Goal: Task Accomplishment & Management: Manage account settings

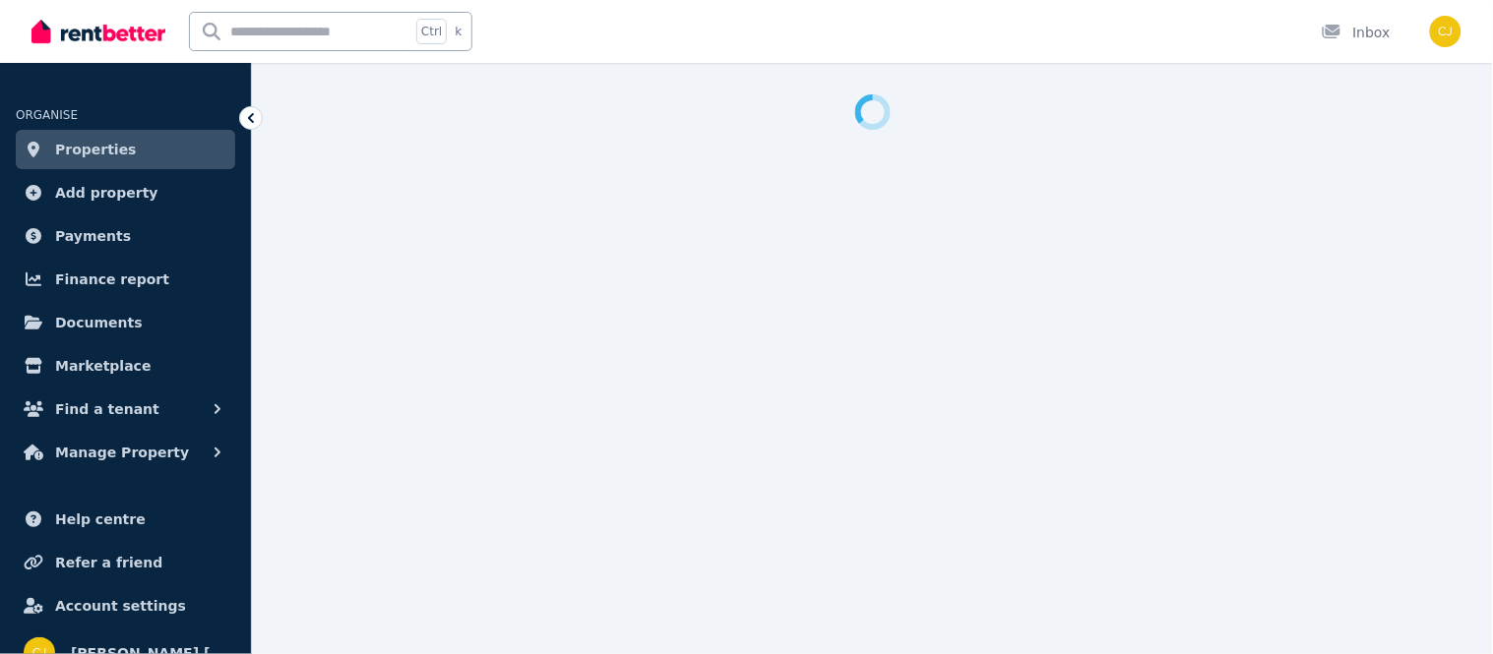
select select "**********"
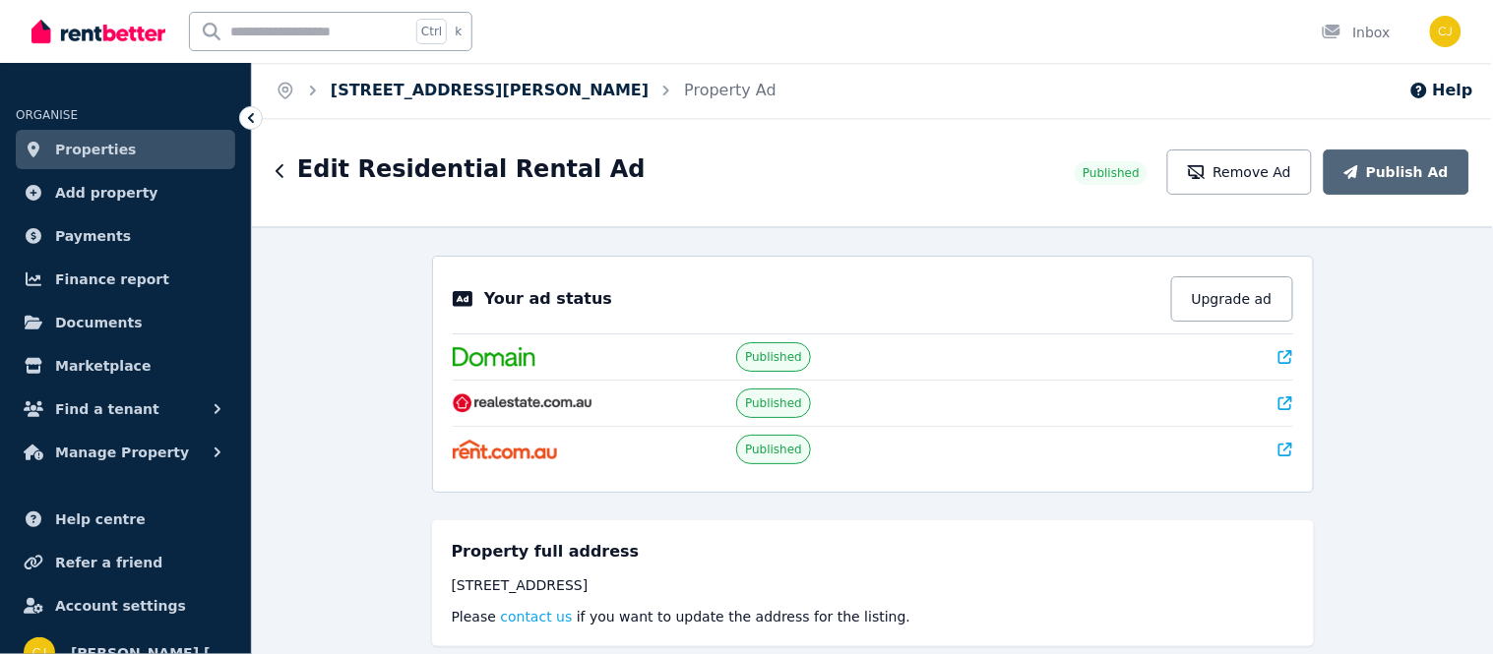
click at [478, 92] on link "[STREET_ADDRESS][PERSON_NAME]" at bounding box center [490, 90] width 318 height 19
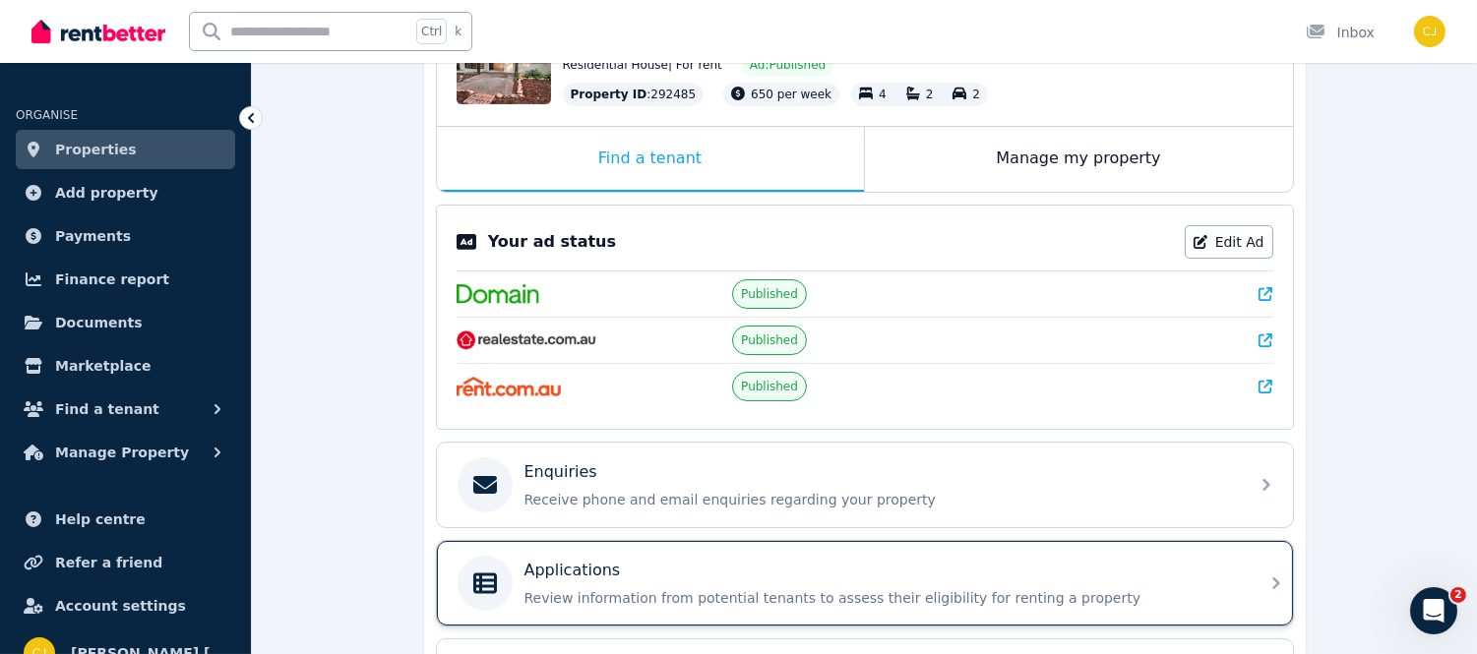
click at [1268, 571] on div "Applications Review information from potential tenants to assess their eligibil…" at bounding box center [865, 583] width 856 height 85
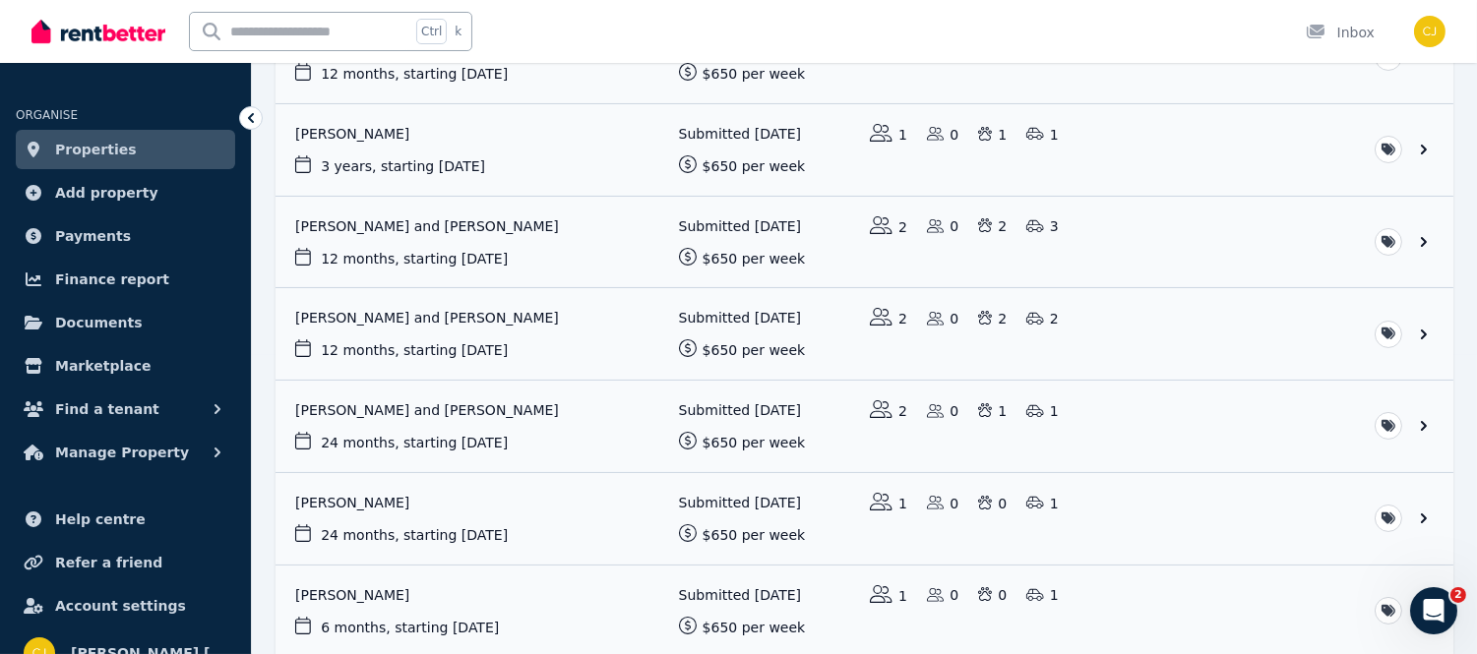
scroll to position [305, 0]
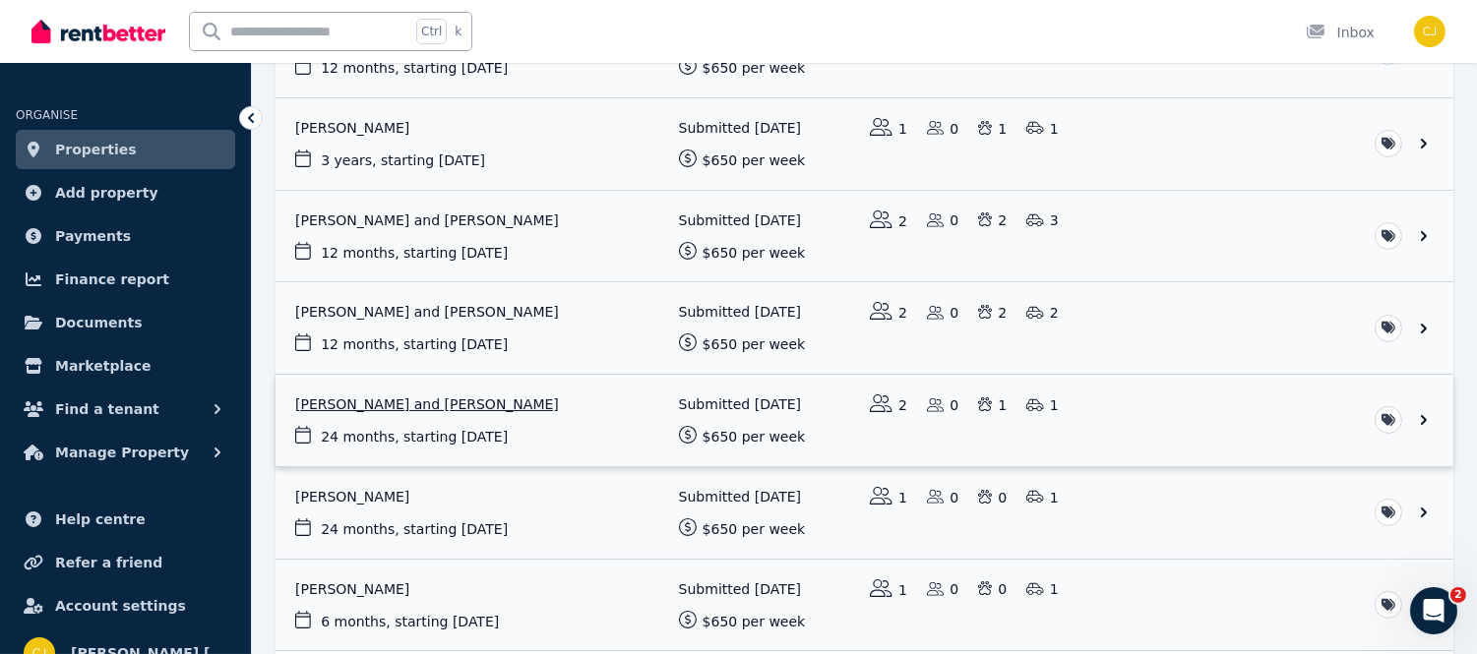
click at [451, 404] on link "View application: Madaline Salkeld and Cody Haylock" at bounding box center [865, 421] width 1178 height 92
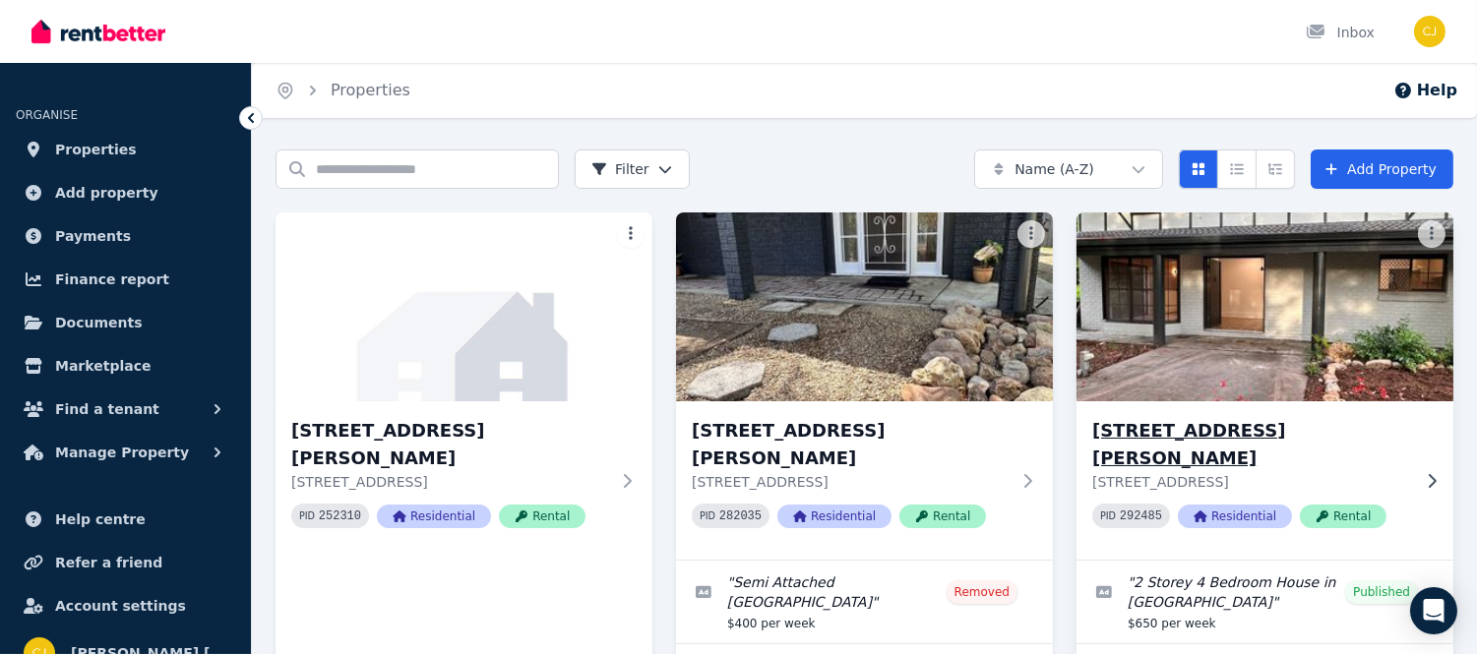
click at [1175, 425] on h3 "[STREET_ADDRESS][PERSON_NAME]" at bounding box center [1251, 444] width 318 height 55
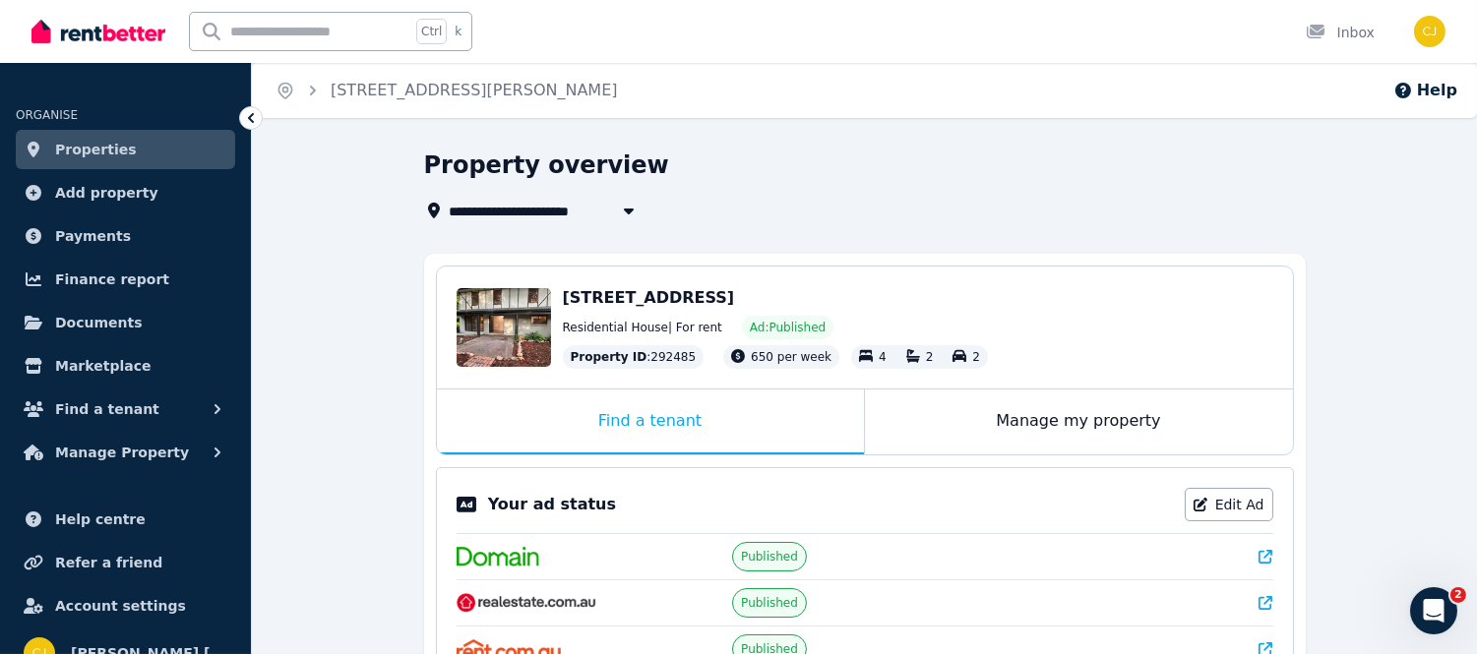
scroll to position [520, 0]
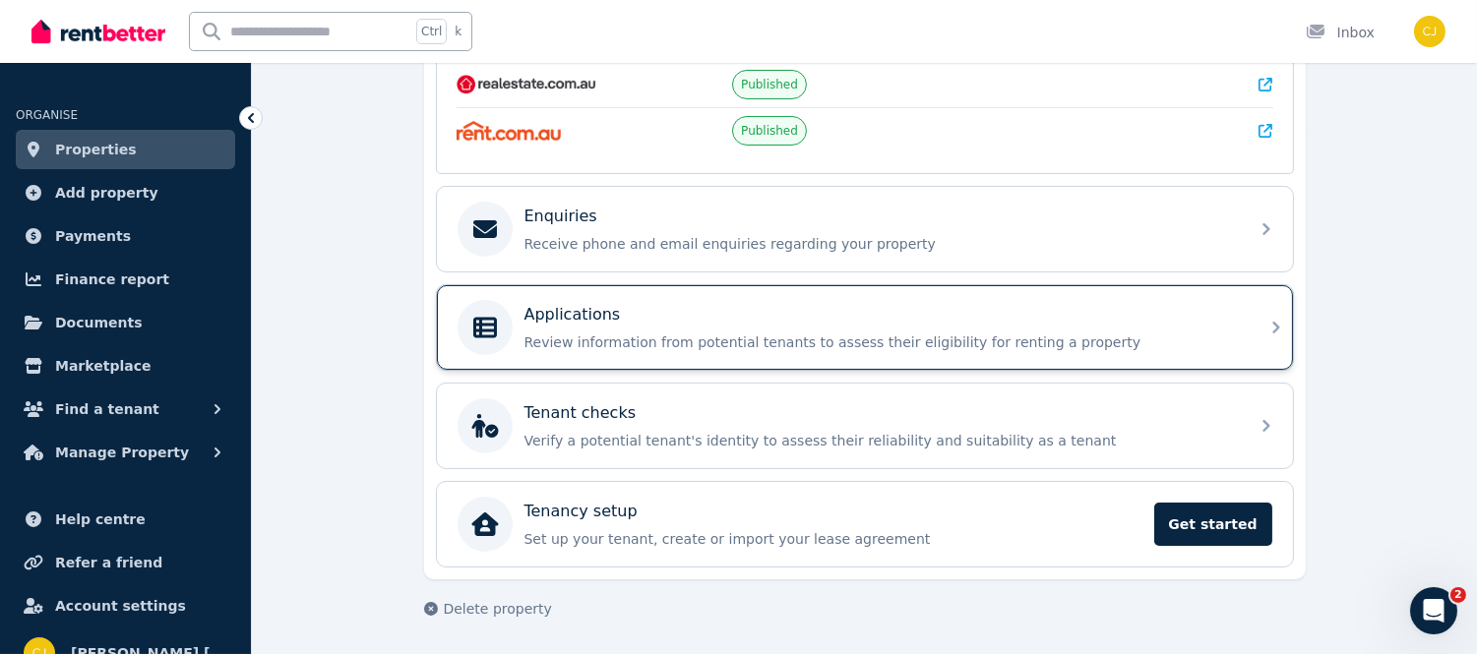
click at [1251, 330] on div "Applications Review information from potential tenants to assess their eligibil…" at bounding box center [865, 327] width 856 height 85
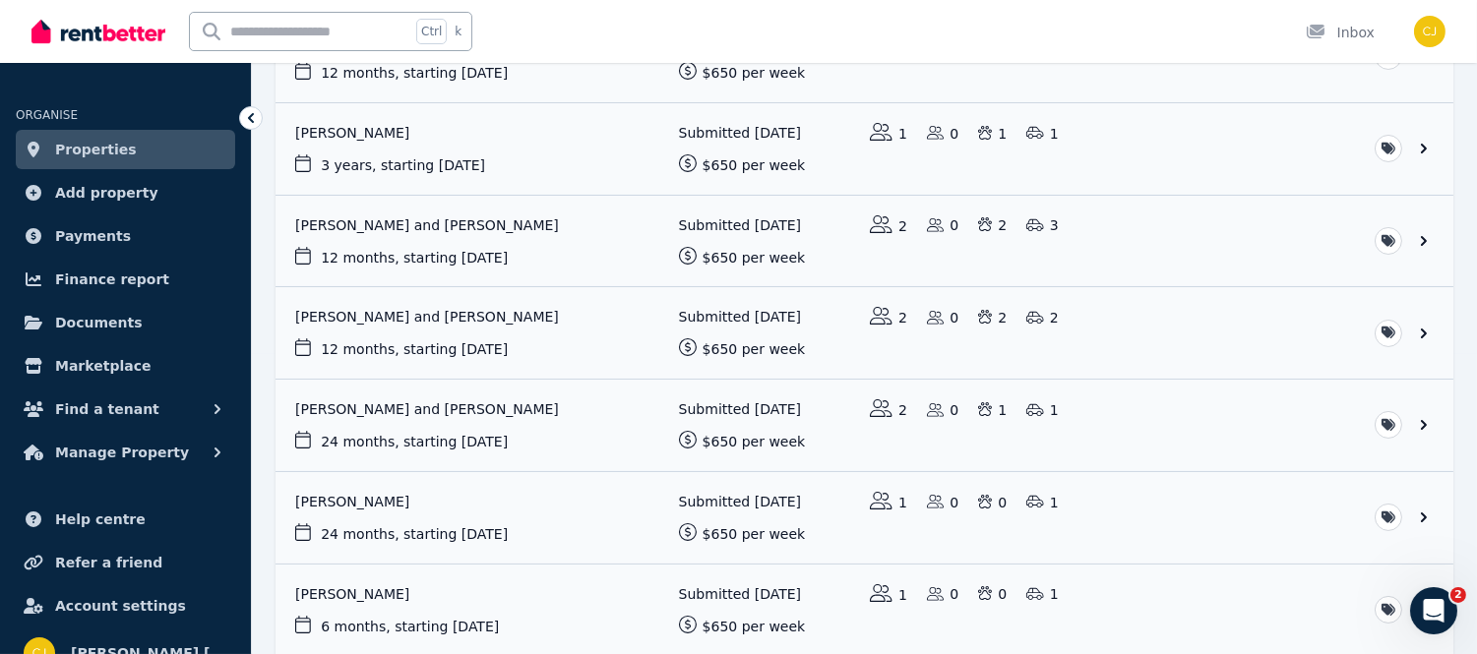
scroll to position [310, 0]
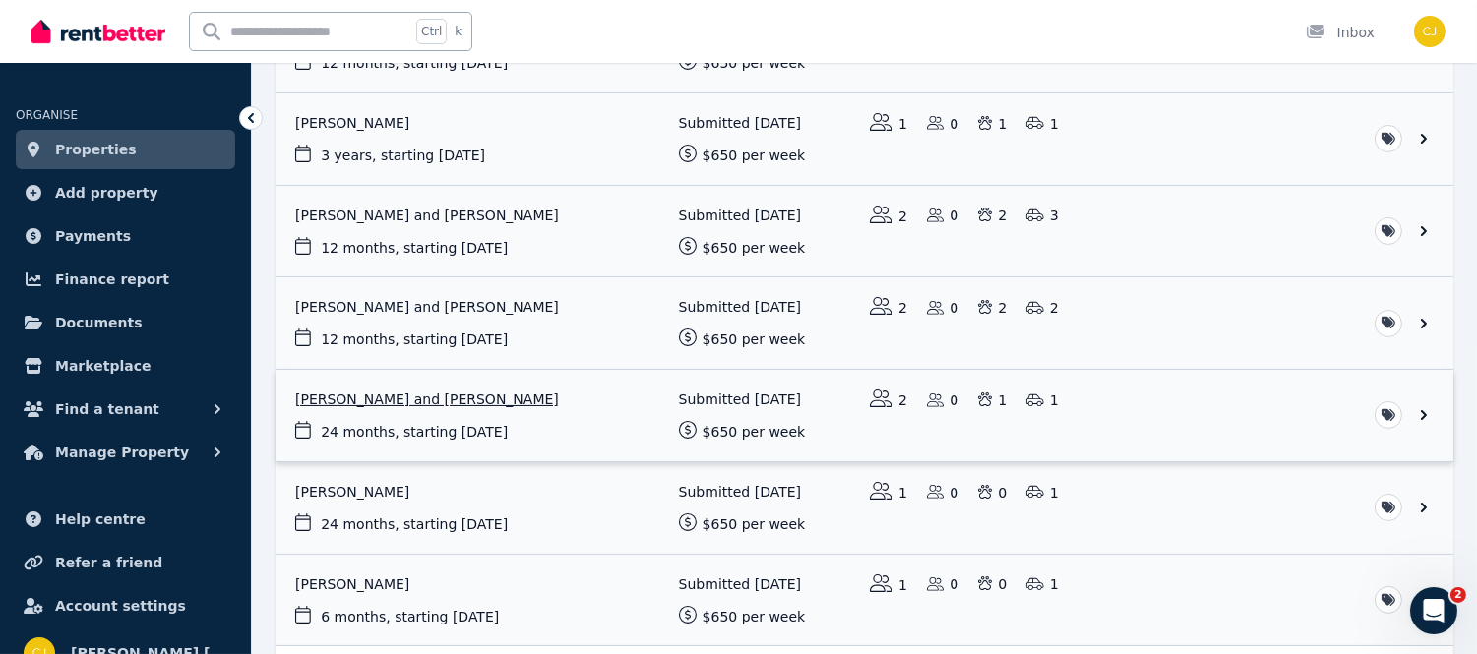
click at [441, 405] on link "View application: Madaline Salkeld and Cody Haylock" at bounding box center [865, 416] width 1178 height 92
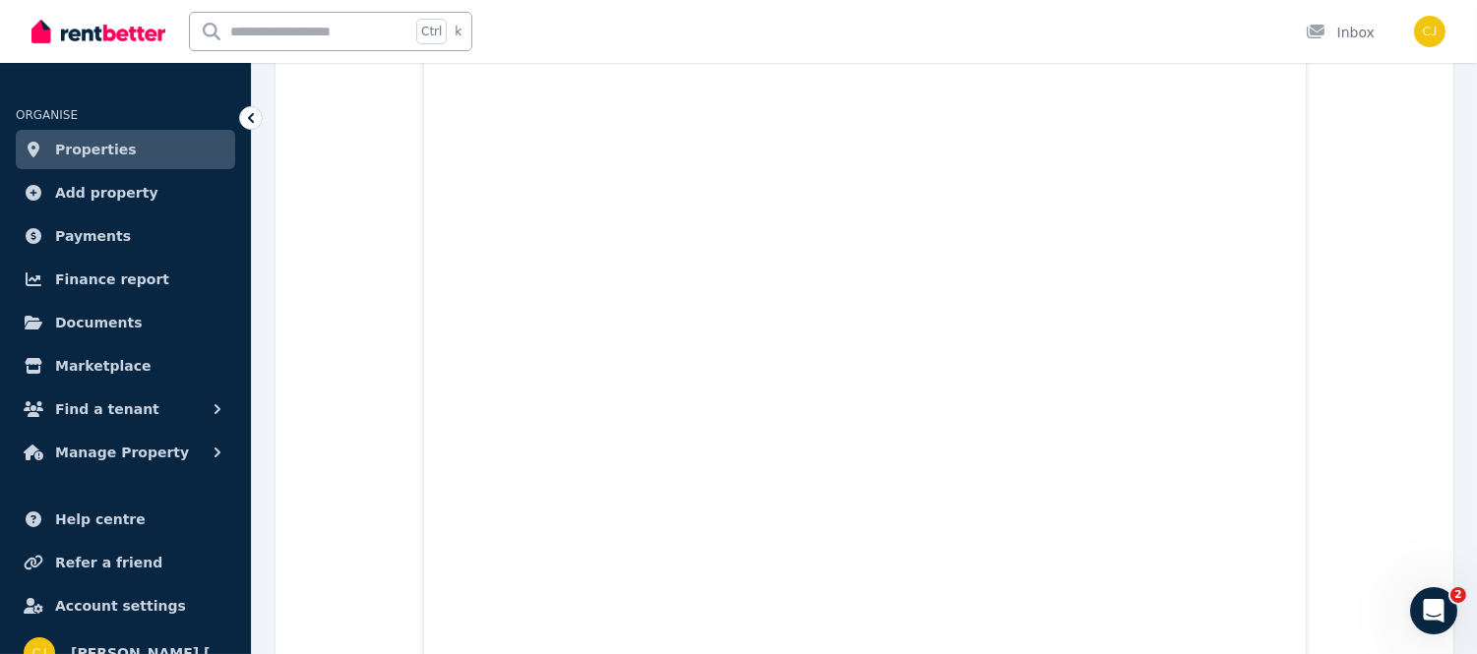
scroll to position [398, 0]
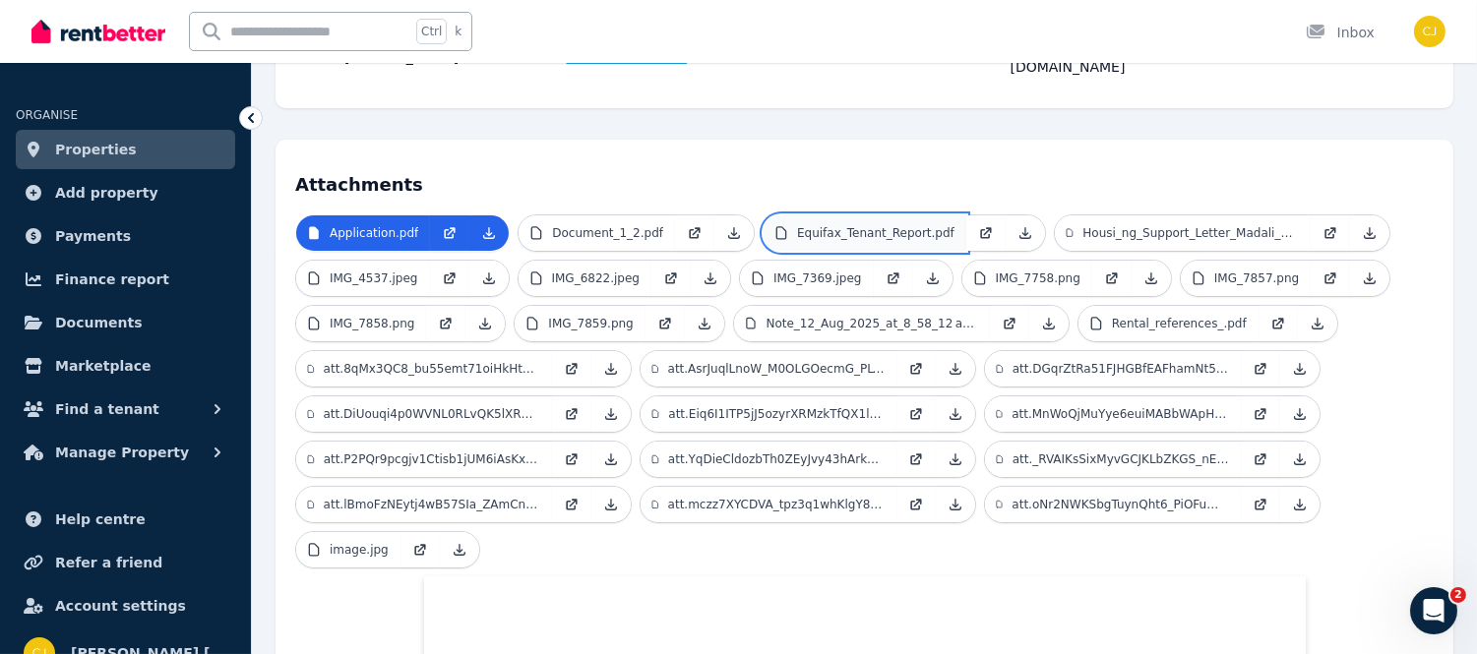
click at [883, 225] on p "Equifax_Tenant_Report.pdf" at bounding box center [875, 233] width 157 height 16
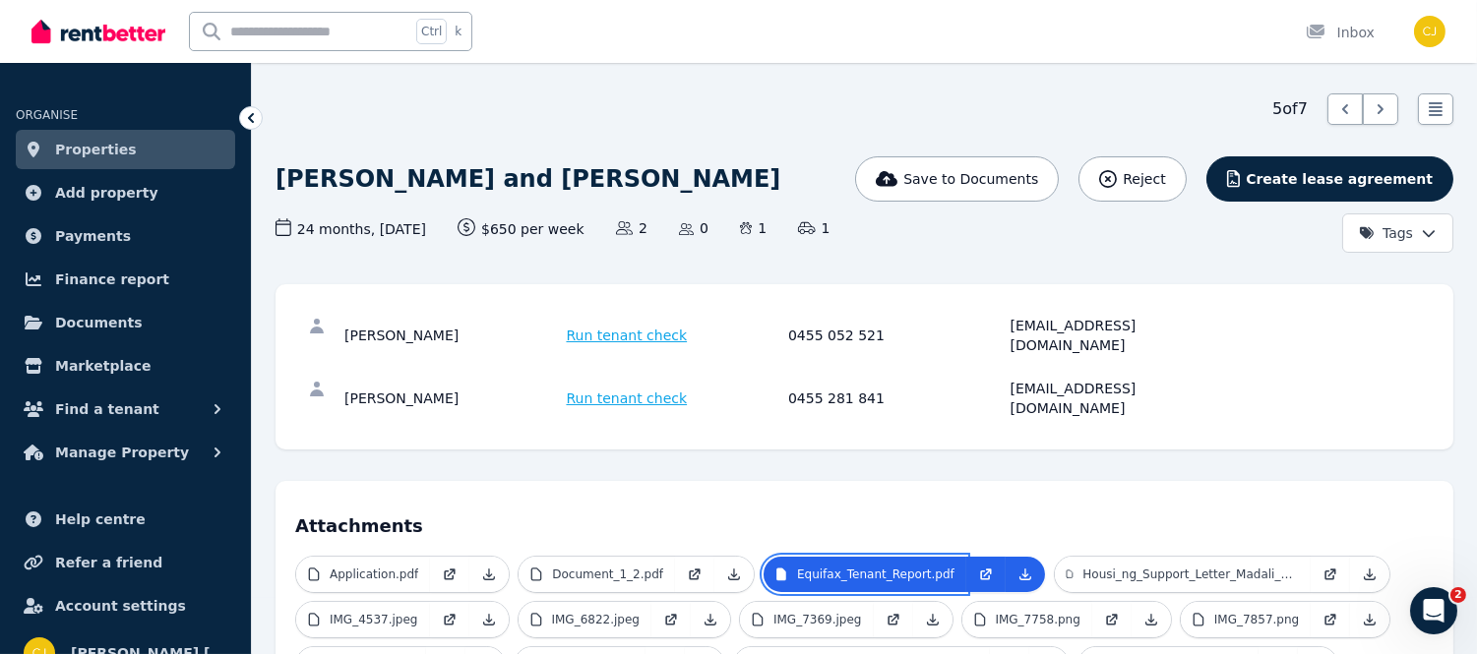
scroll to position [0, 0]
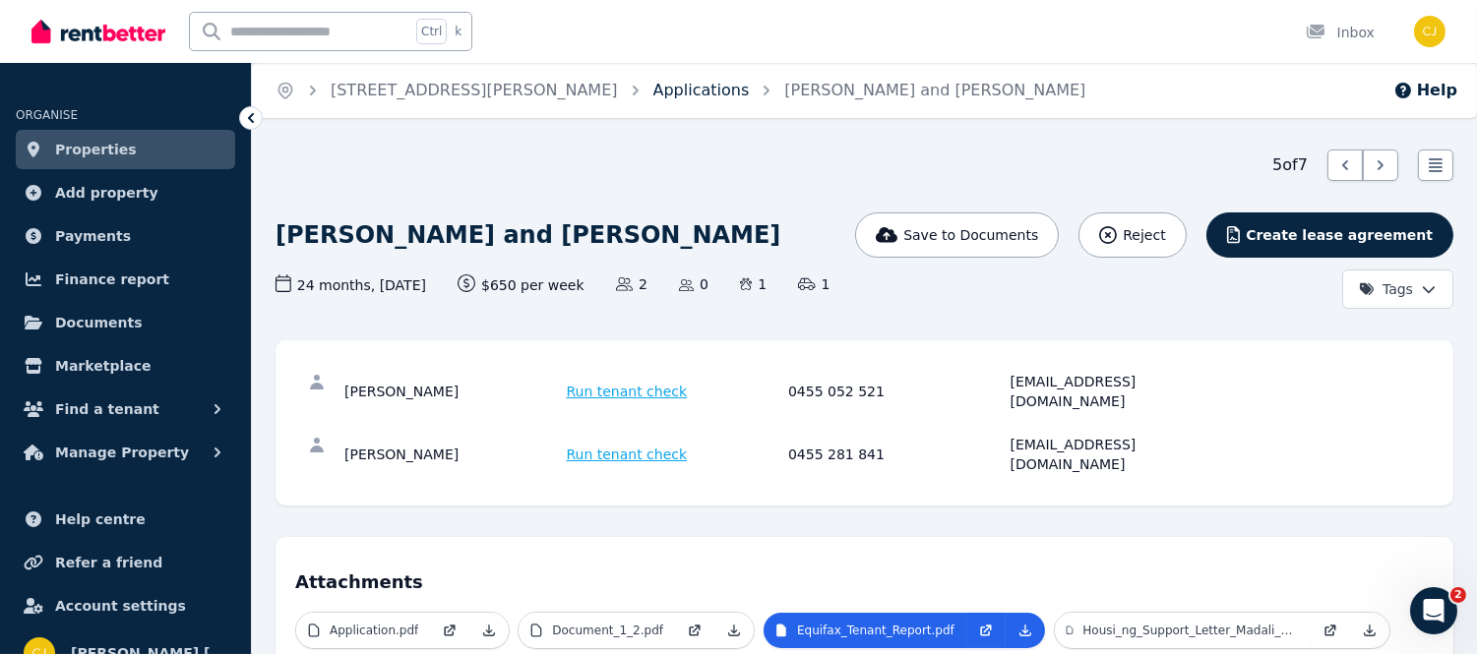
click at [654, 94] on link "Applications" at bounding box center [702, 90] width 96 height 19
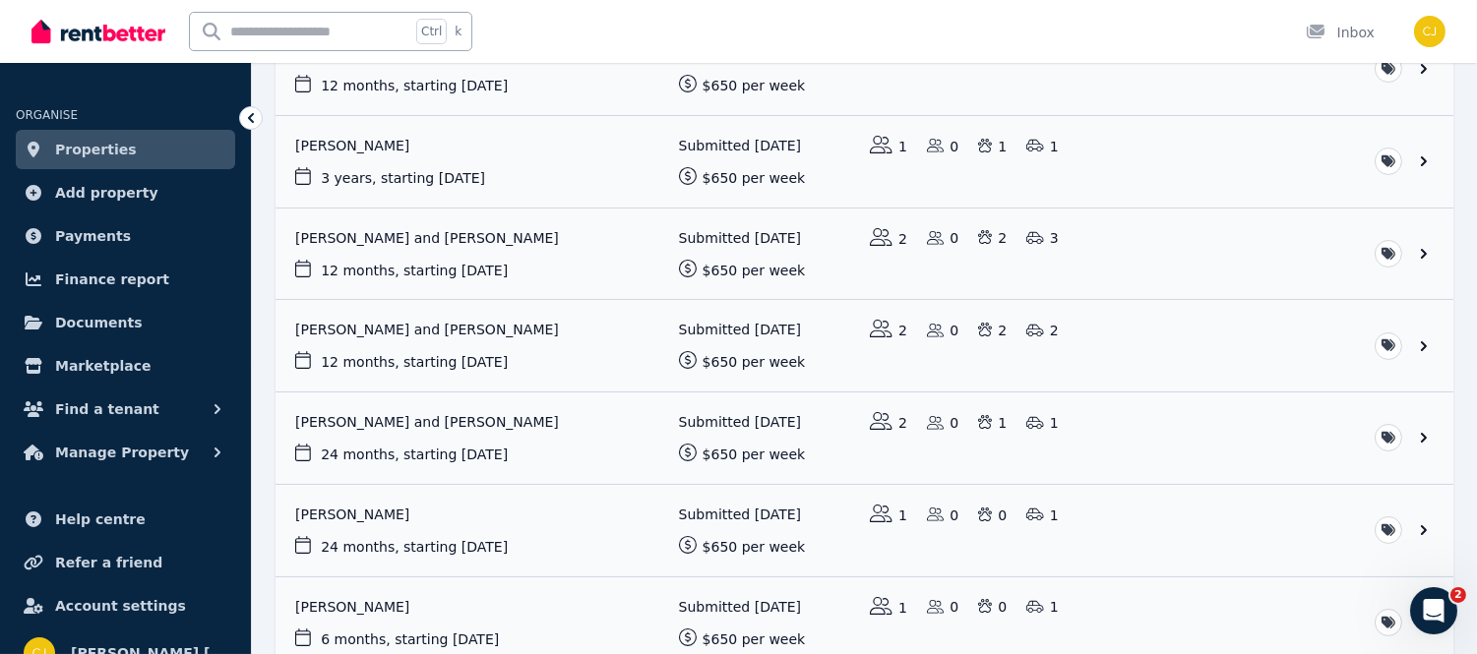
scroll to position [308, 0]
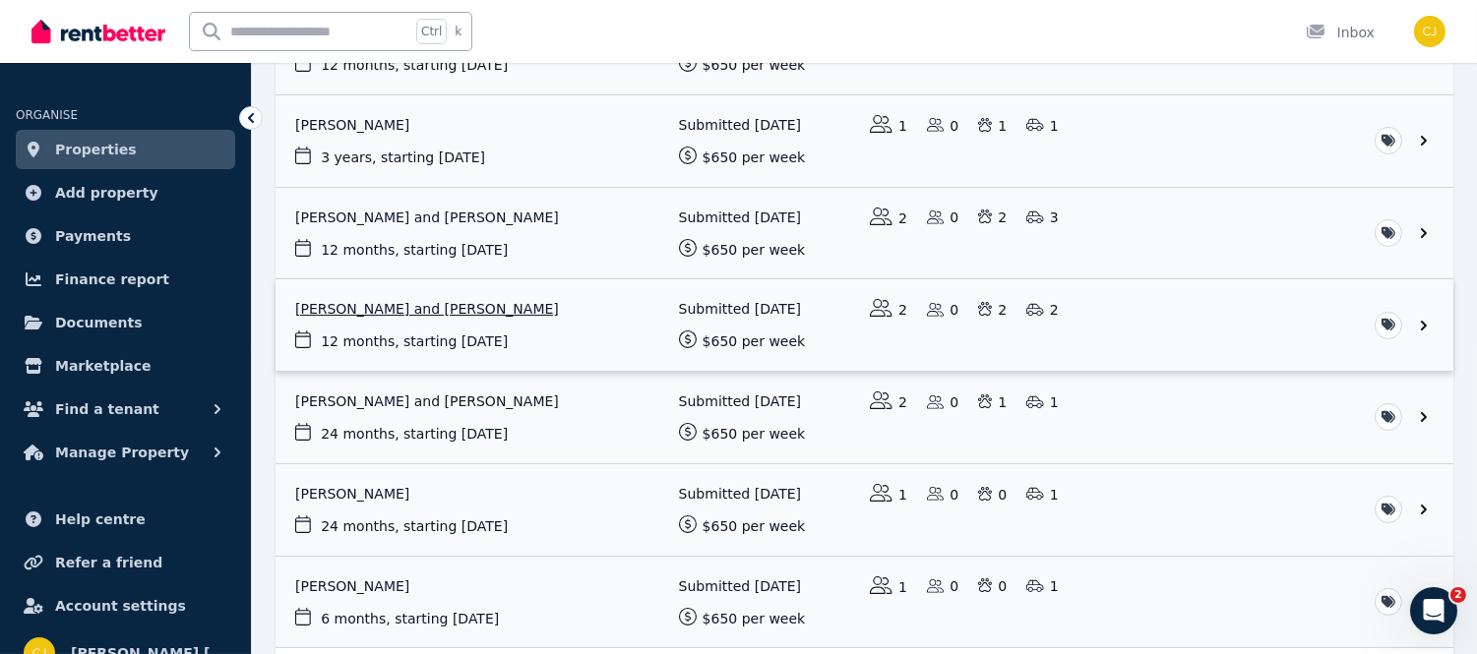
click at [461, 298] on link "View application: Tanja Simovic and Andreas Schenkenhofer" at bounding box center [865, 326] width 1178 height 92
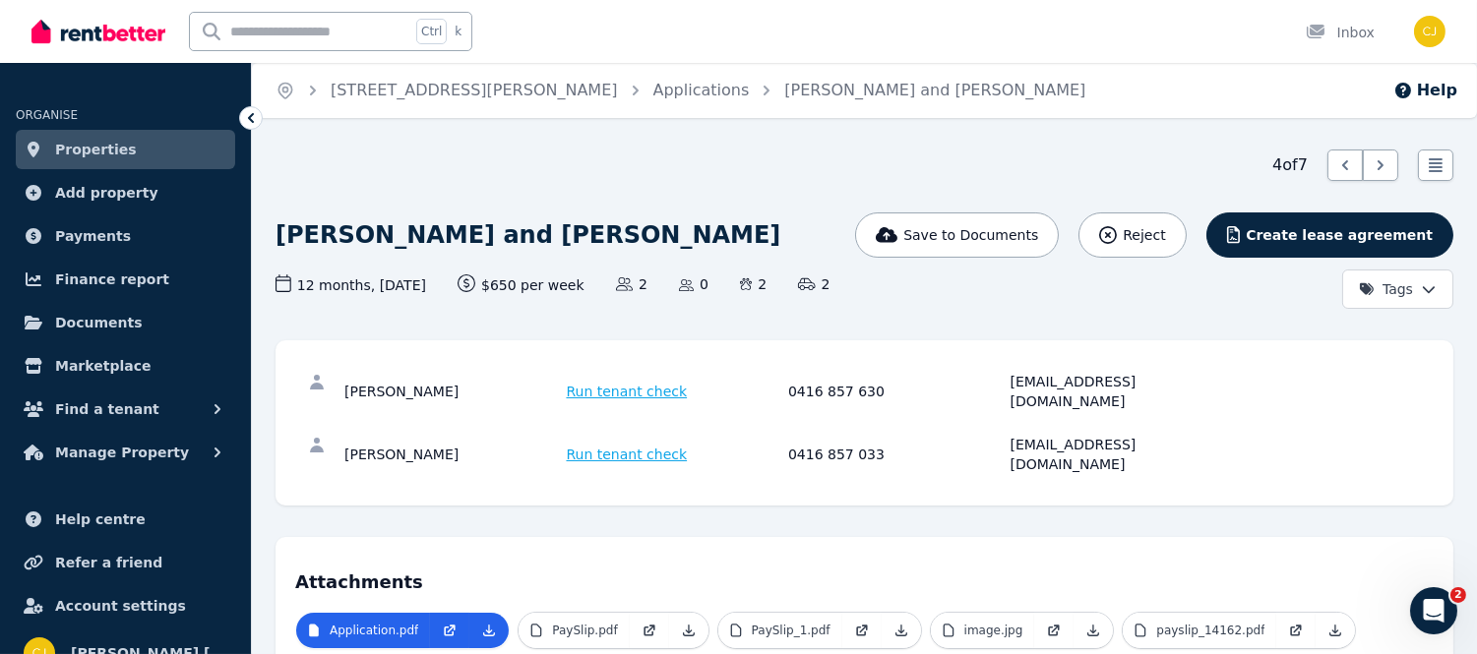
click at [654, 101] on span "Applications" at bounding box center [702, 91] width 96 height 24
click at [654, 93] on link "Applications" at bounding box center [702, 90] width 96 height 19
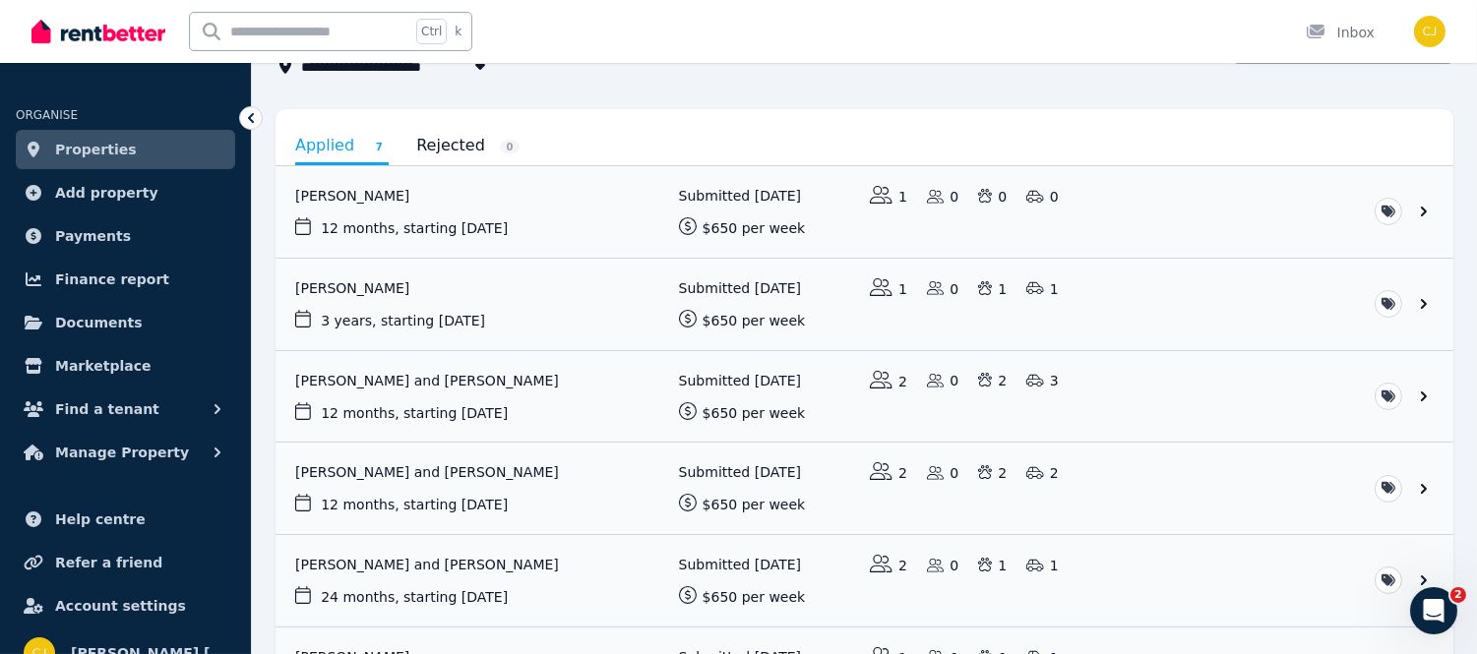
scroll to position [248, 0]
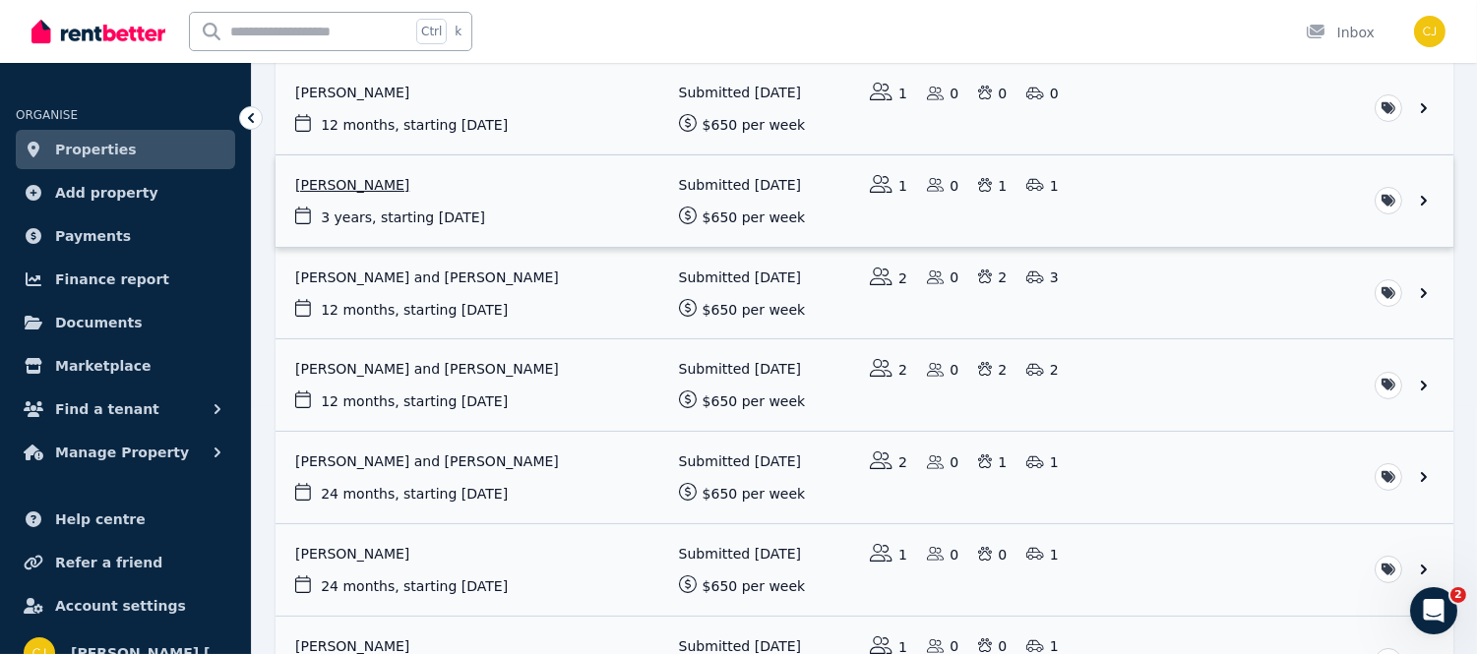
click at [396, 191] on link "View application: Kirsten Wierzbicki" at bounding box center [865, 202] width 1178 height 92
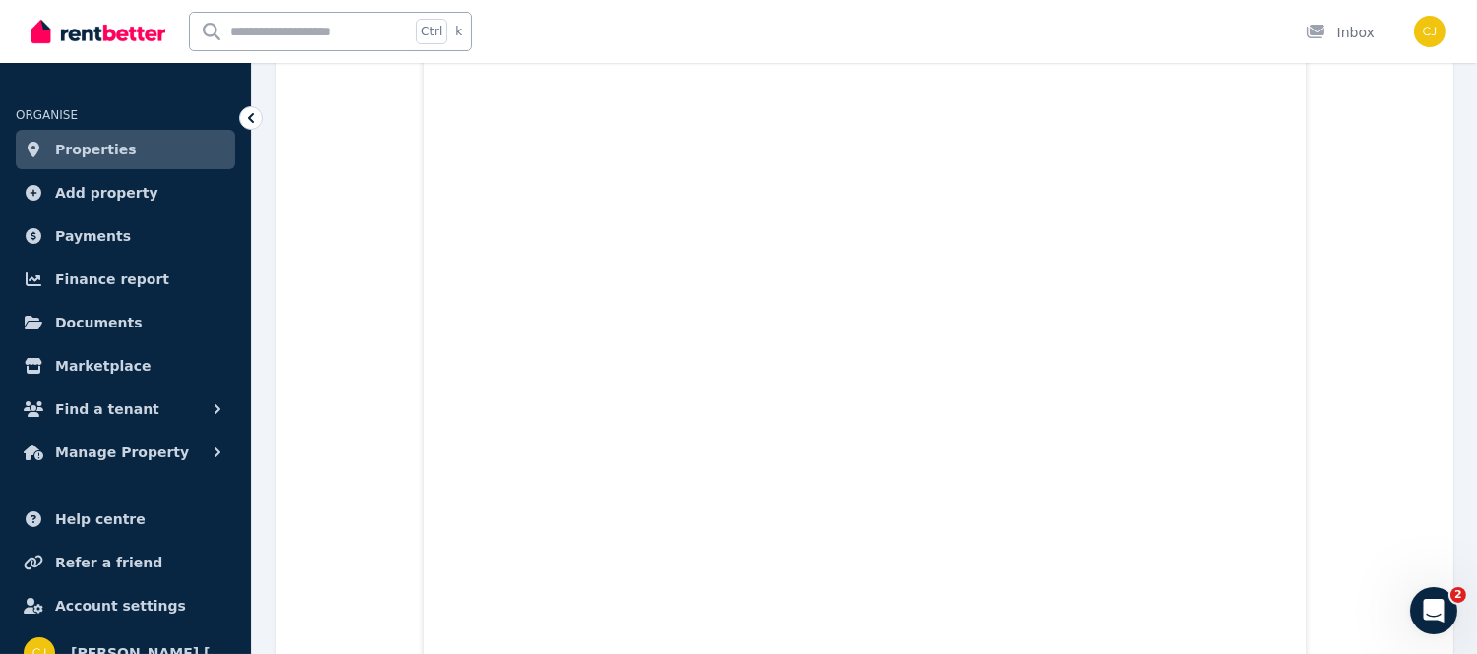
scroll to position [3674, 0]
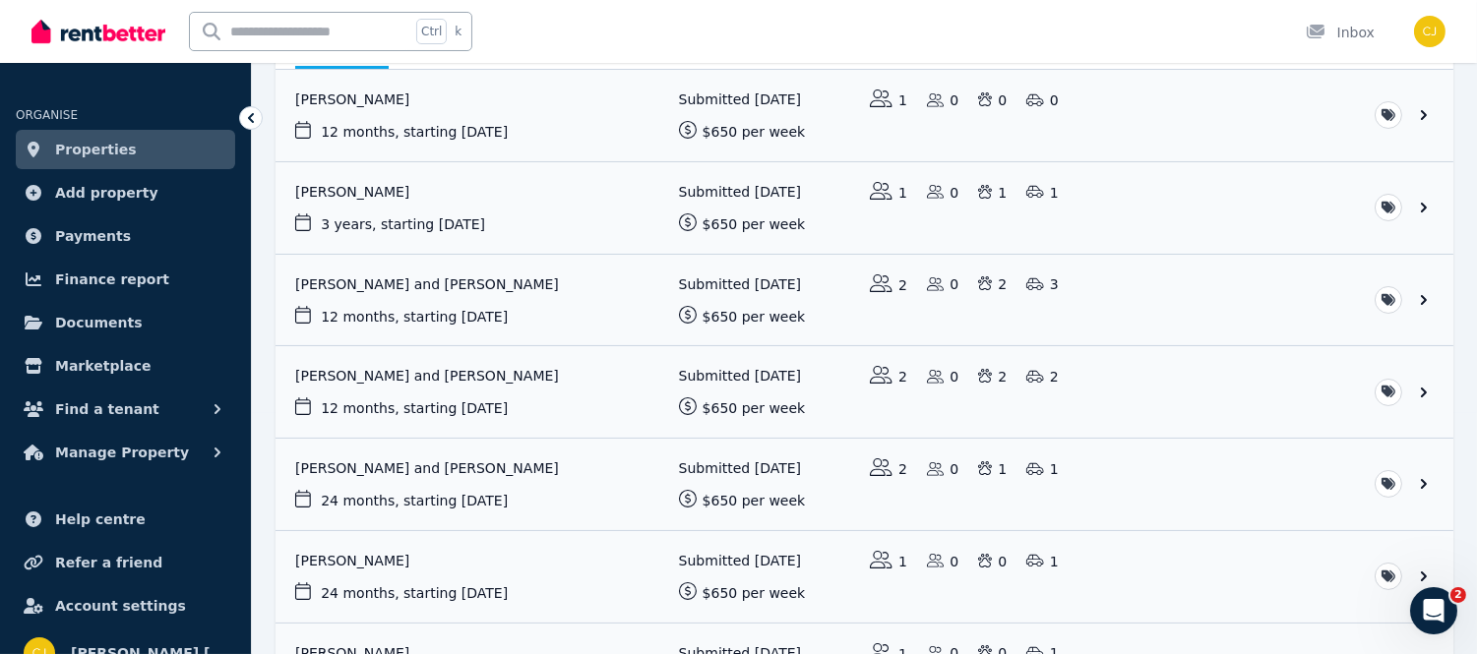
scroll to position [244, 0]
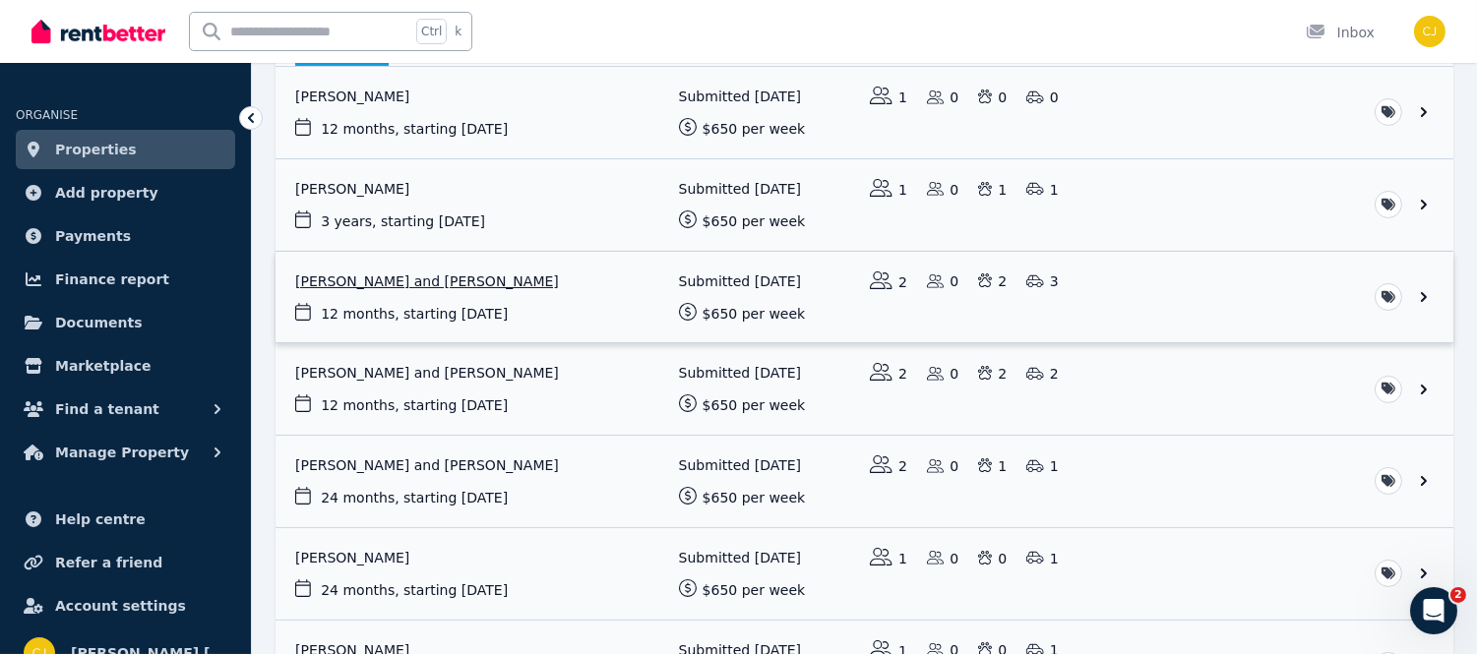
click at [450, 281] on link "View application: Renee Jennings and Anthony Morriss" at bounding box center [865, 298] width 1178 height 92
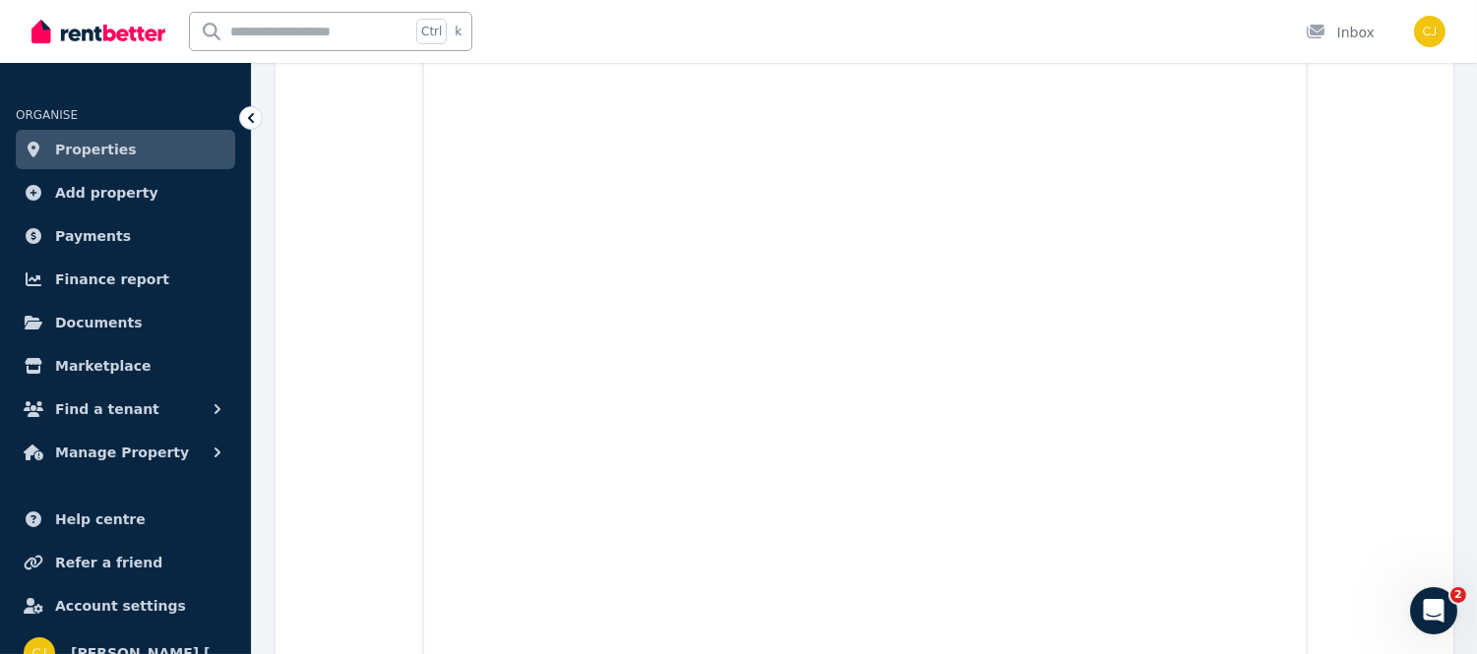
scroll to position [1223, 0]
